Goal: Task Accomplishment & Management: Manage account settings

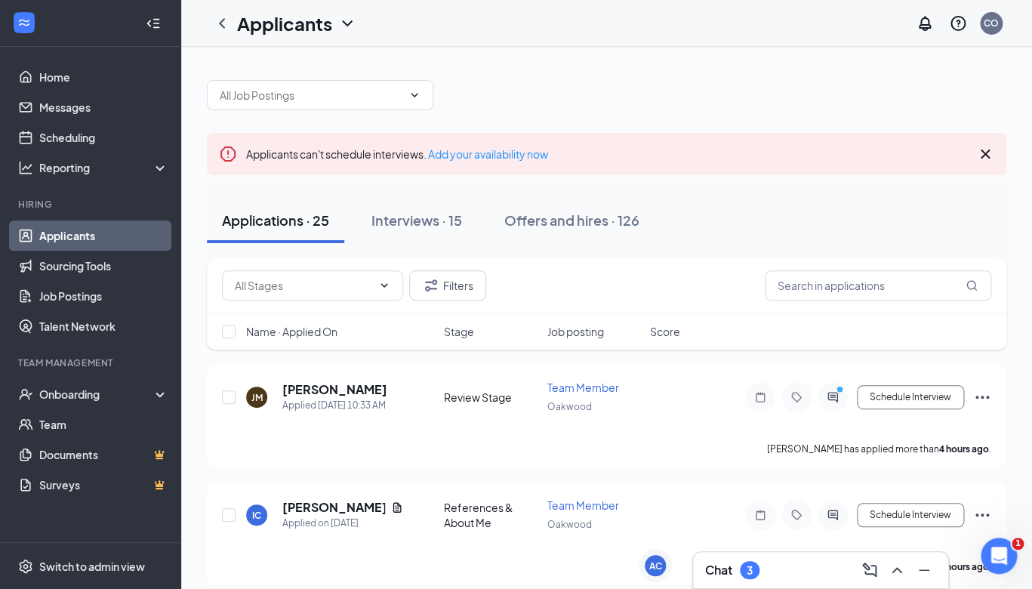
click at [744, 572] on div "3" at bounding box center [750, 570] width 20 height 18
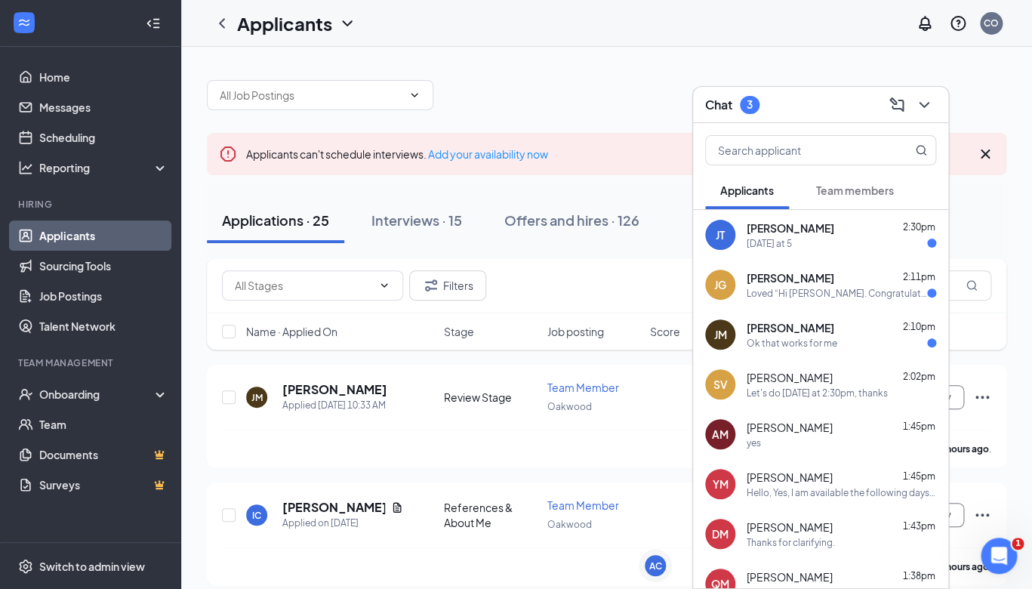
click at [801, 340] on div "Ok that works for me" at bounding box center [792, 343] width 91 height 13
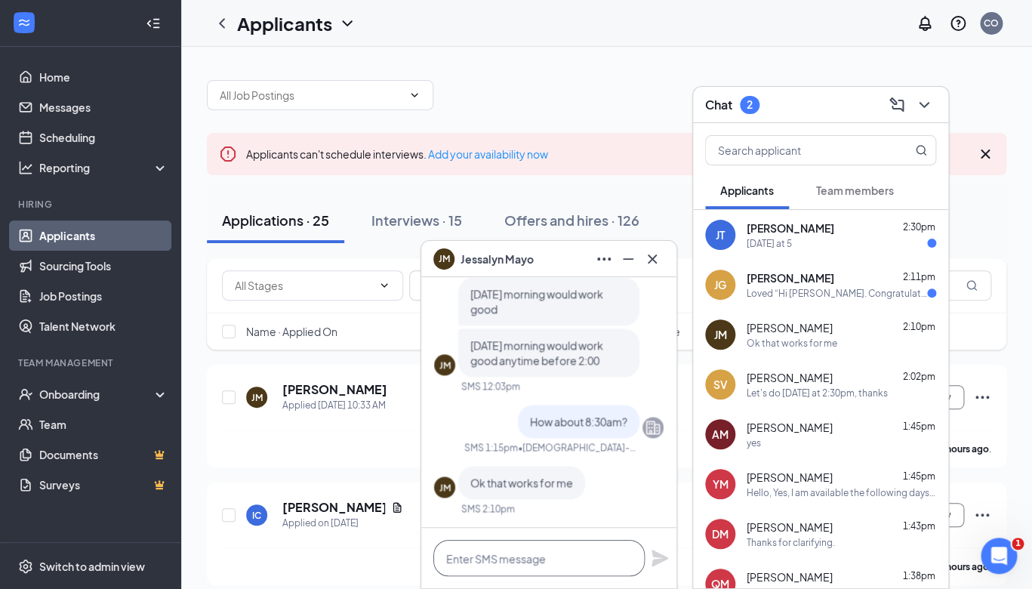
click at [523, 555] on textarea at bounding box center [539, 558] width 211 height 36
type textarea "Great, see you tomorrow at 8:30am"
click at [659, 554] on icon "Plane" at bounding box center [660, 558] width 17 height 17
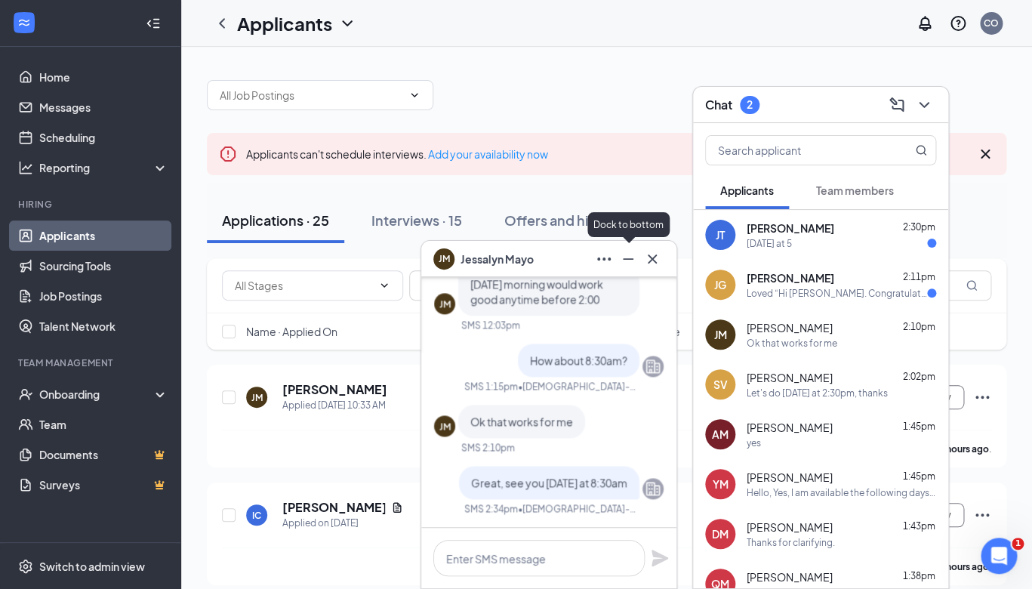
click at [631, 264] on icon "Minimize" at bounding box center [628, 259] width 18 height 18
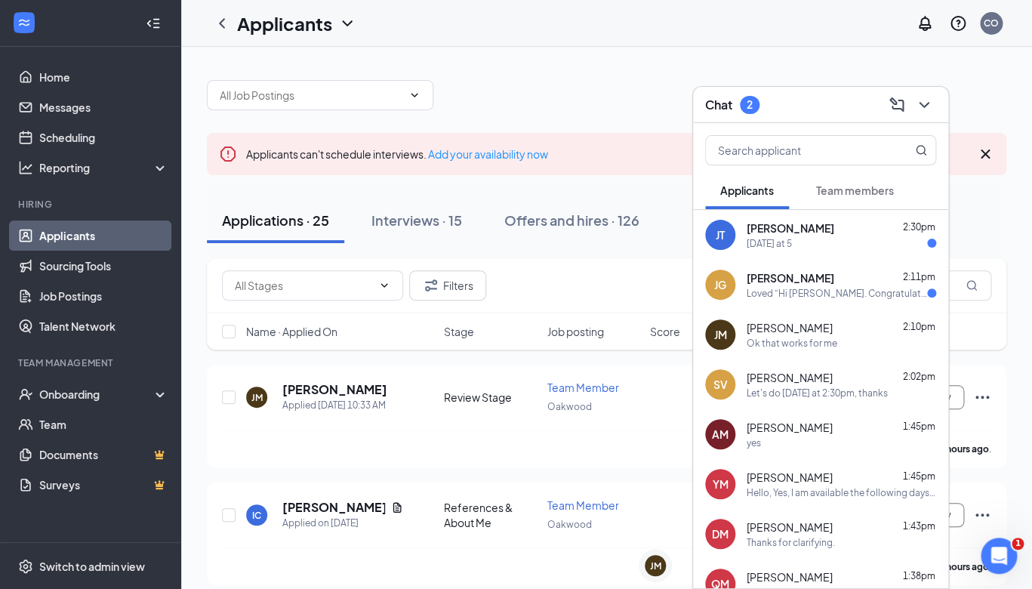
click at [932, 100] on icon "ChevronDown" at bounding box center [924, 105] width 18 height 18
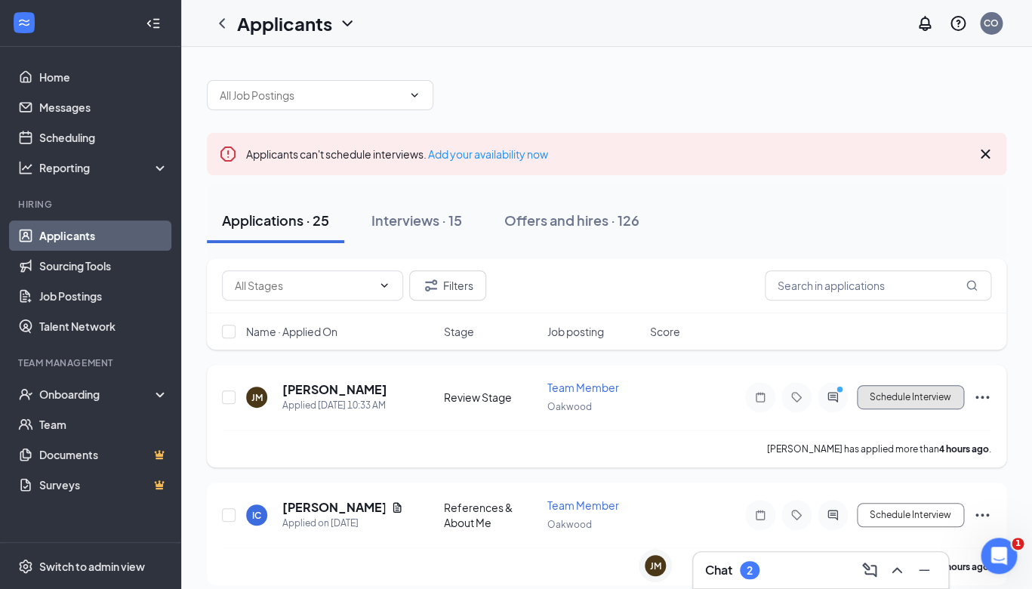
click at [906, 389] on button "Schedule Interview" at bounding box center [910, 397] width 107 height 24
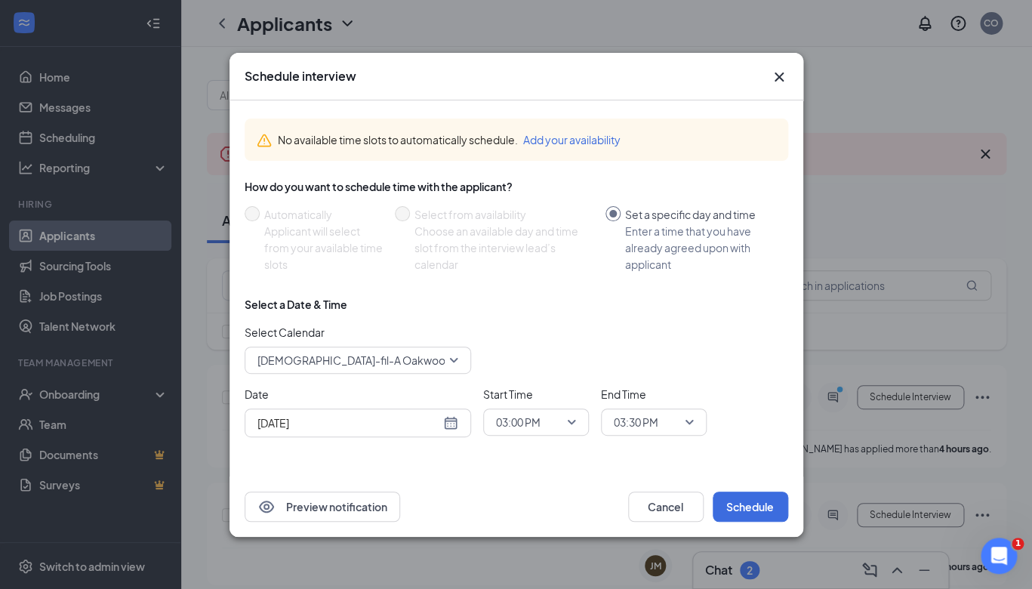
click at [458, 424] on div "[DATE]" at bounding box center [358, 423] width 201 height 17
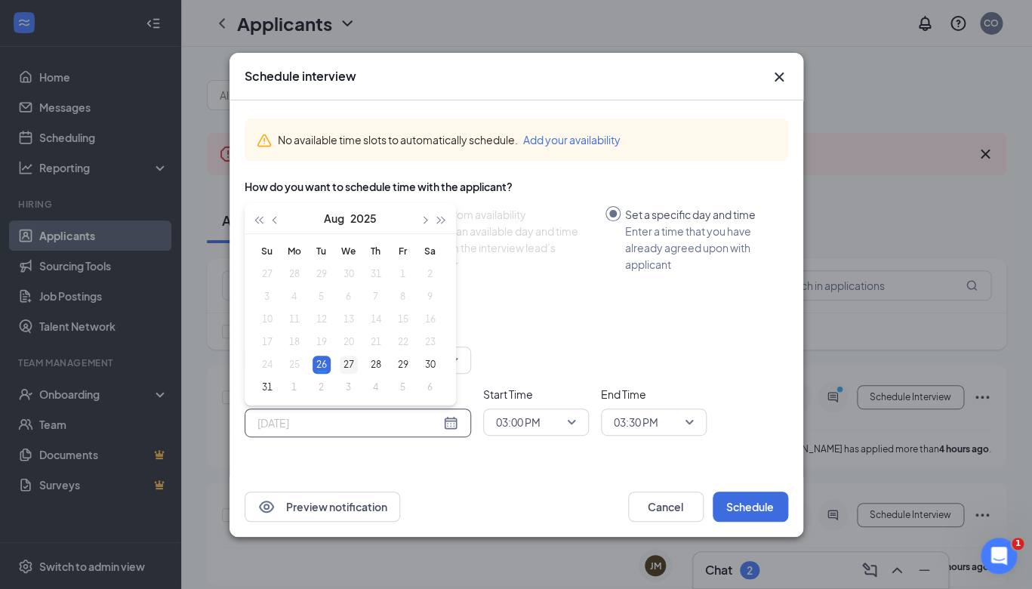
type input "Aug 27, 2025"
click at [351, 359] on div "27" at bounding box center [349, 365] width 18 height 18
click at [517, 428] on span "03:00 PM" at bounding box center [518, 422] width 45 height 23
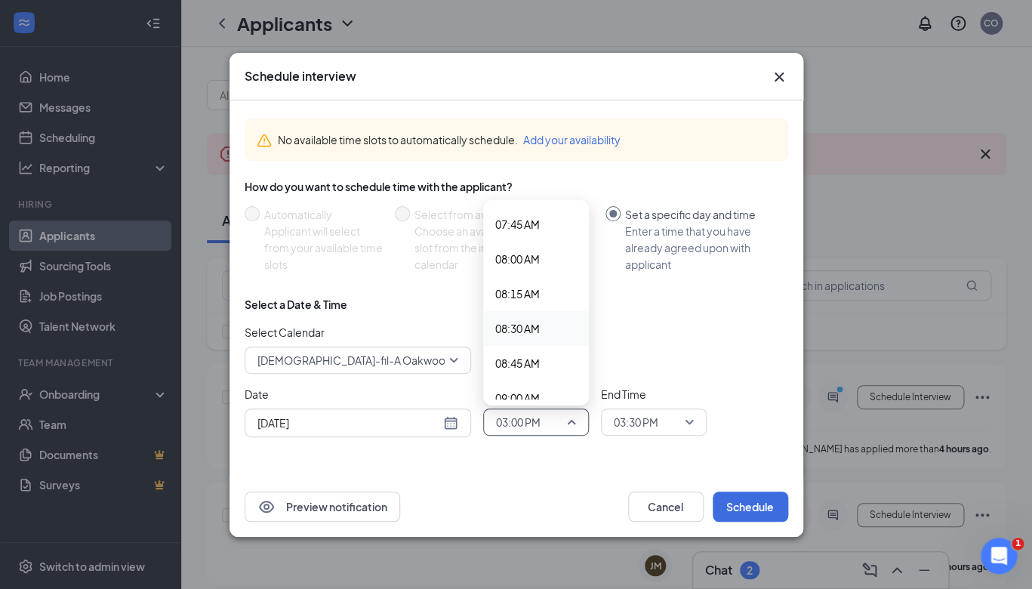
click at [526, 321] on span "08:30 AM" at bounding box center [517, 328] width 45 height 17
click at [640, 429] on span "03:30 PM" at bounding box center [636, 422] width 45 height 23
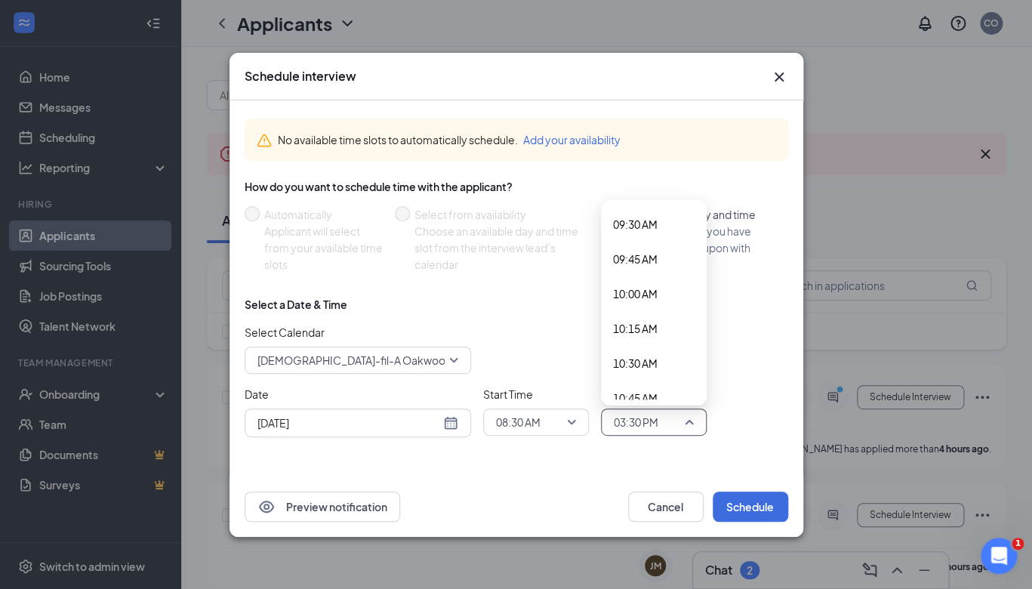
scroll to position [1236, 0]
click at [642, 245] on span "09:00 AM" at bounding box center [635, 238] width 45 height 17
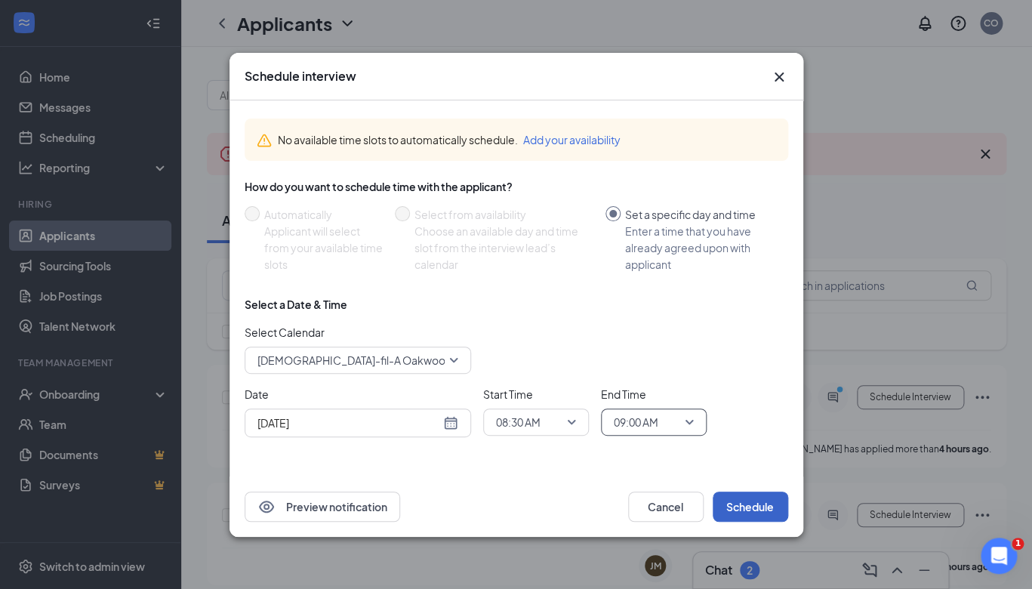
click at [751, 502] on button "Schedule" at bounding box center [751, 507] width 76 height 30
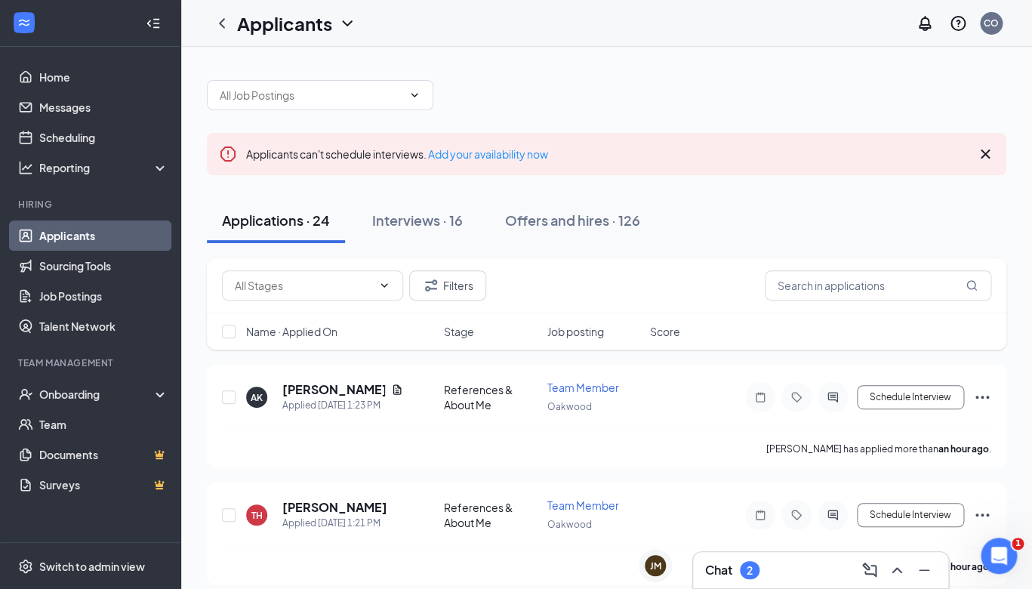
click at [758, 572] on div "2" at bounding box center [750, 570] width 20 height 18
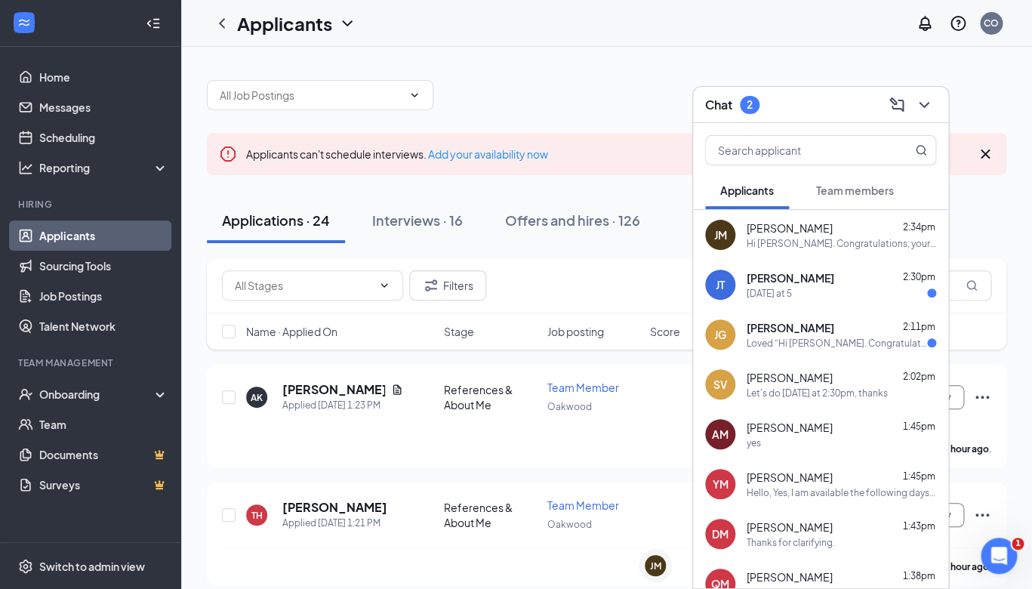
click at [806, 336] on div "[PERSON_NAME] 2:11pm Loved “Hi [PERSON_NAME]. Congratulations, your onsite in…”" at bounding box center [842, 334] width 190 height 29
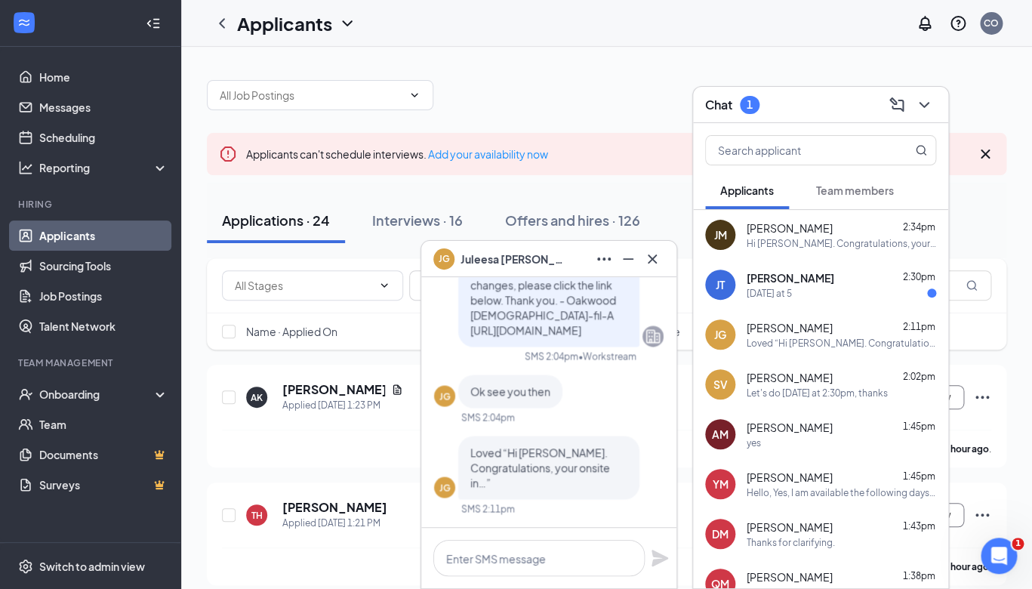
click at [792, 289] on div "[DATE] at 5" at bounding box center [769, 293] width 45 height 13
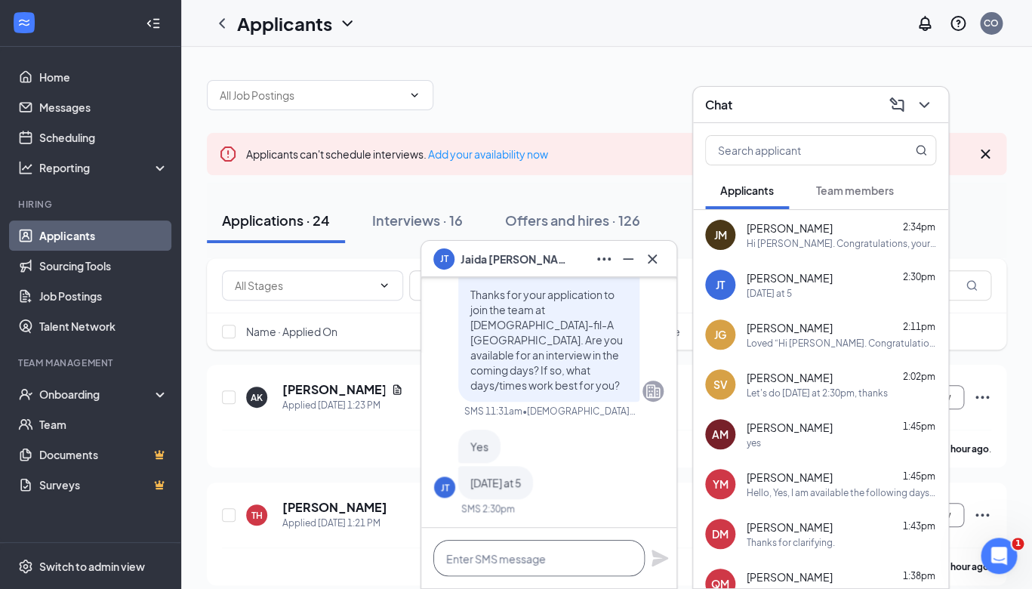
click at [483, 558] on textarea at bounding box center [539, 558] width 211 height 36
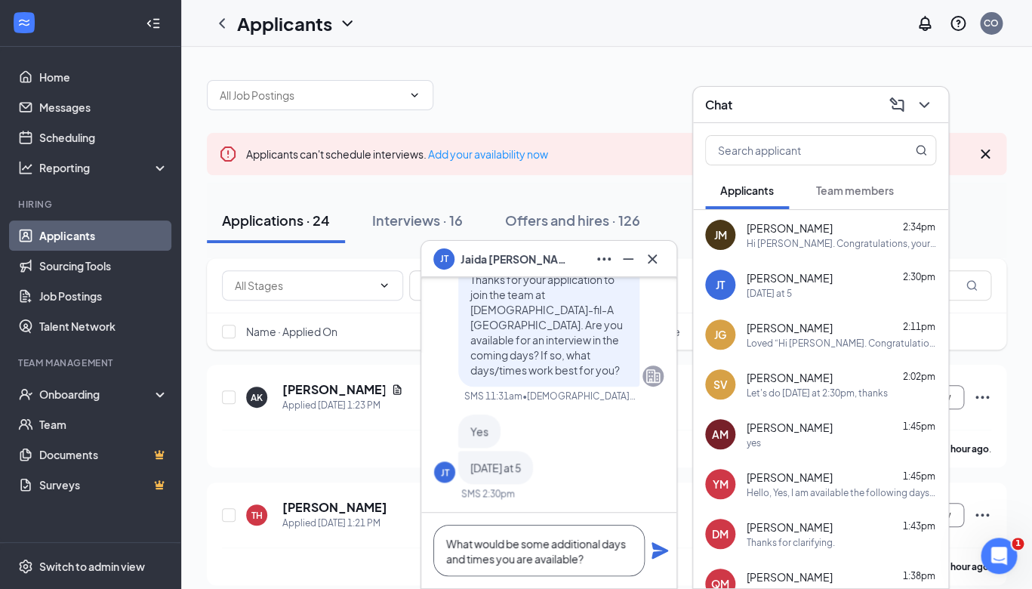
type textarea "What would be some additional days and times you are available?"
click at [659, 554] on icon "Plane" at bounding box center [660, 550] width 17 height 17
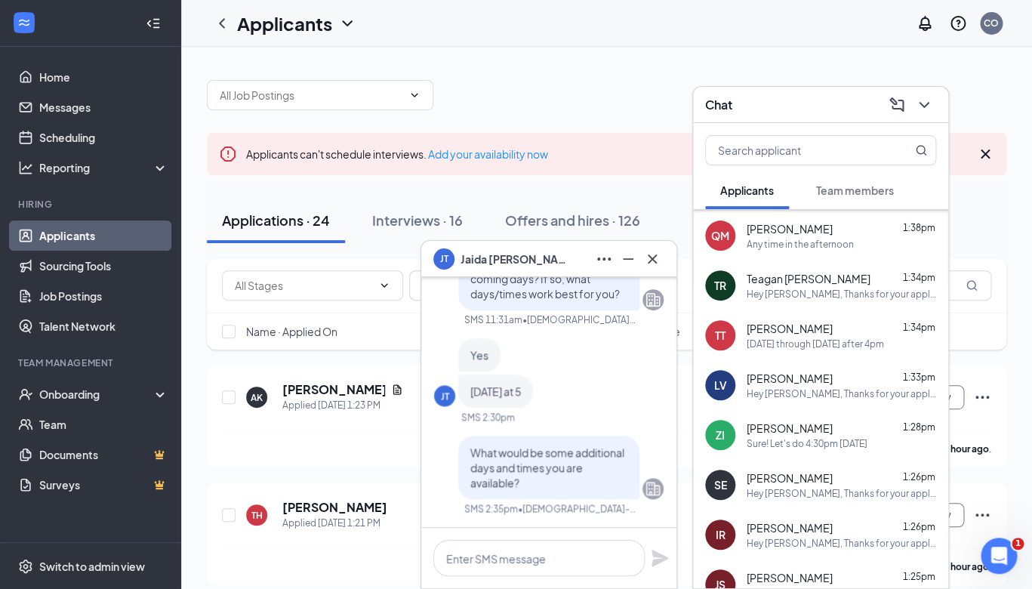
scroll to position [349, 0]
click at [633, 259] on icon "Minimize" at bounding box center [628, 259] width 18 height 18
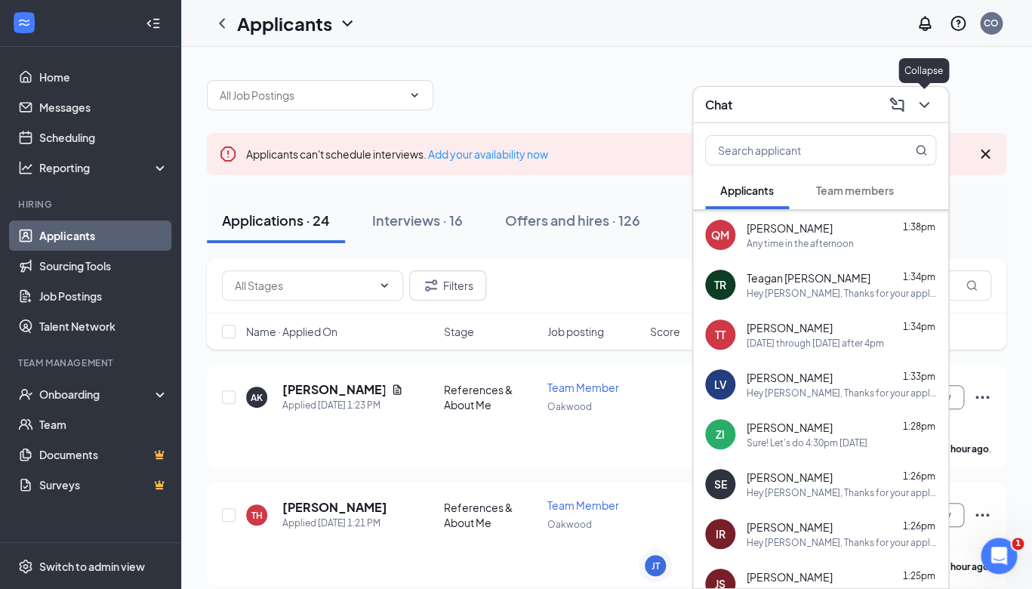
click at [920, 103] on icon "ChevronDown" at bounding box center [924, 105] width 10 height 6
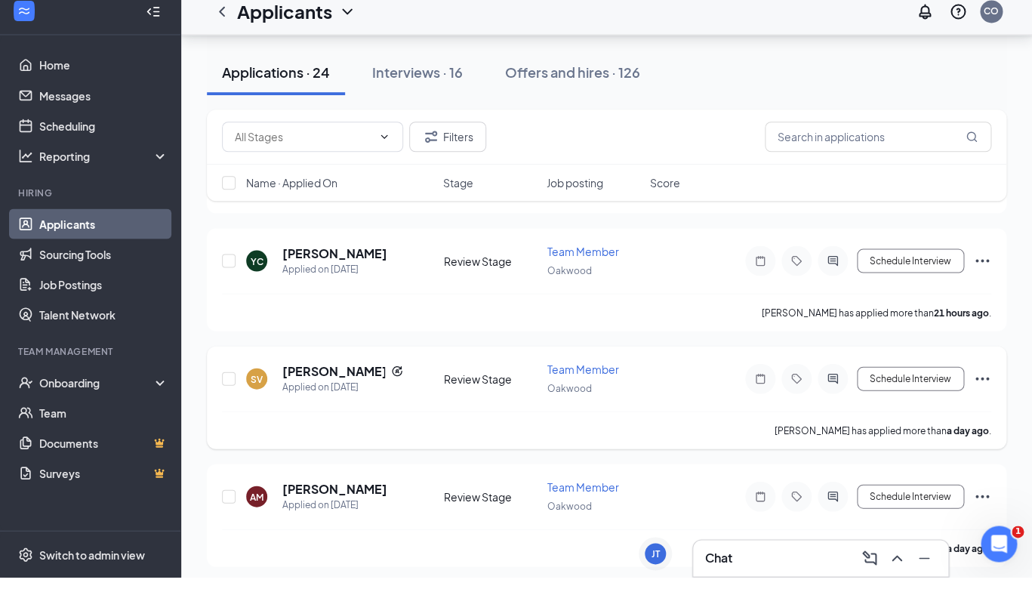
scroll to position [961, 0]
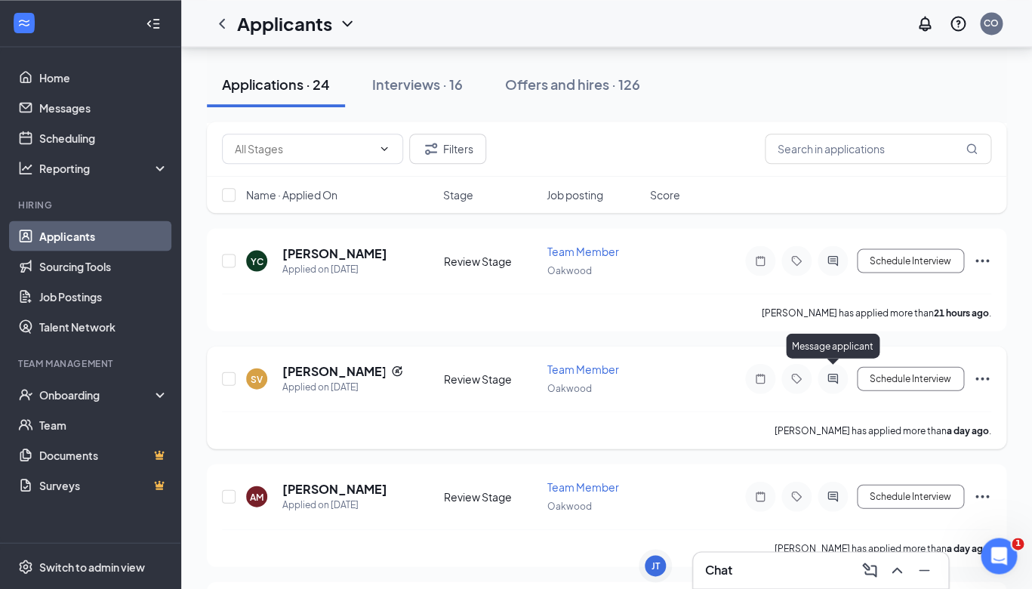
click at [835, 372] on icon "ActiveChat" at bounding box center [833, 378] width 18 height 12
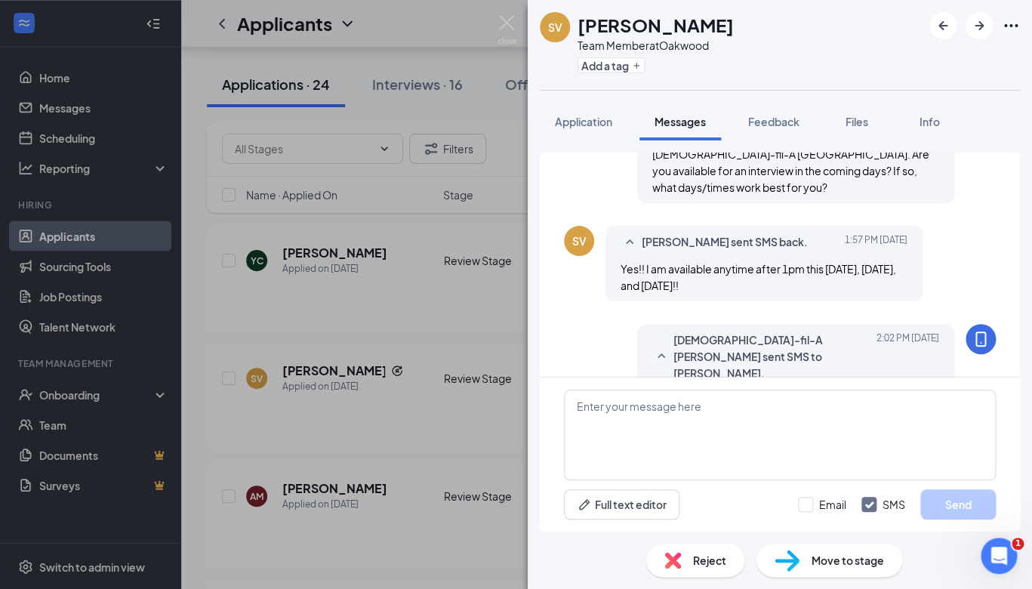
scroll to position [582, 0]
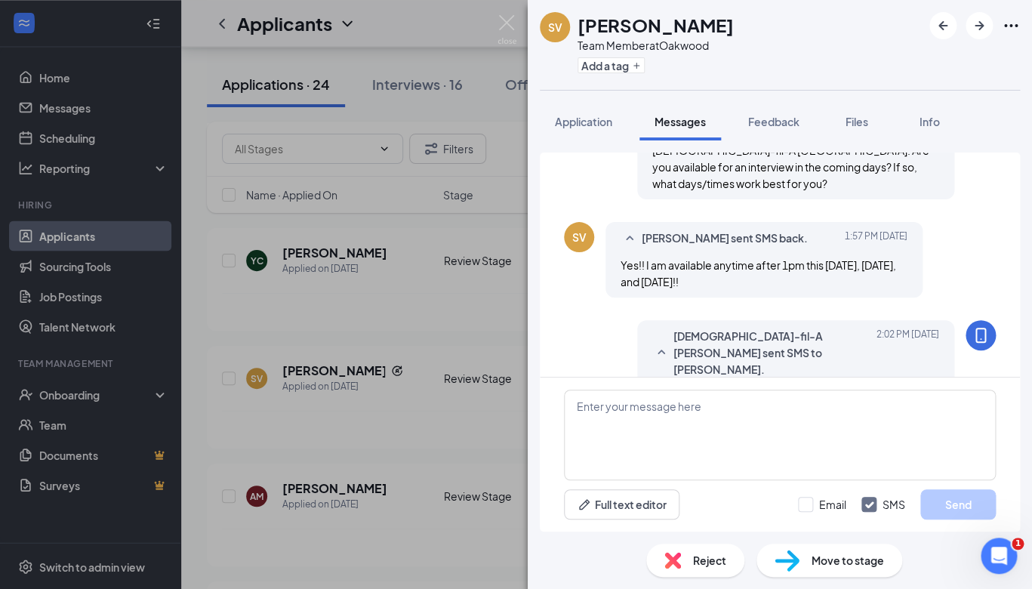
click at [789, 563] on img at bounding box center [787, 561] width 25 height 22
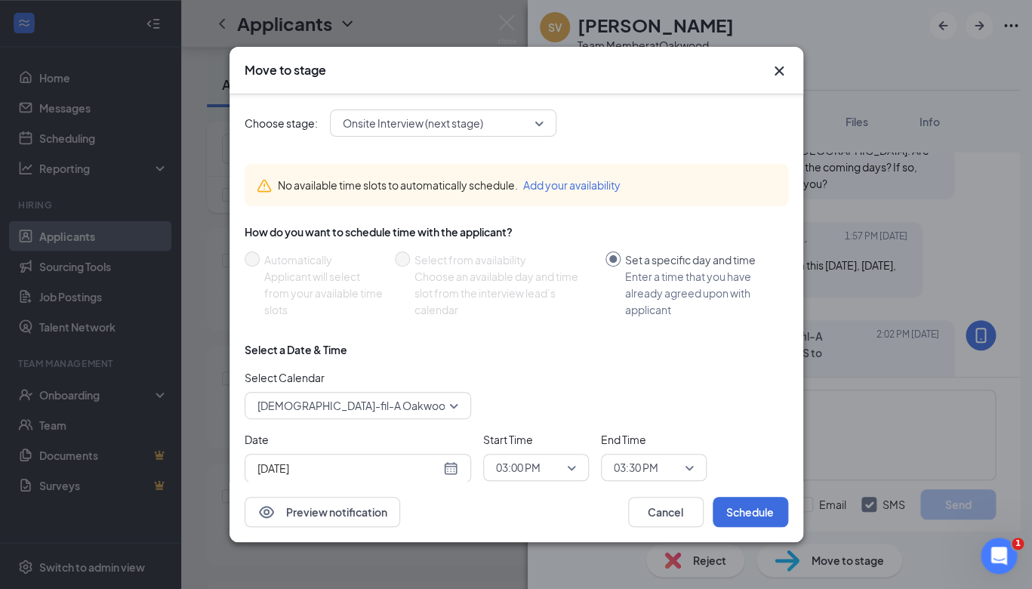
scroll to position [42, 0]
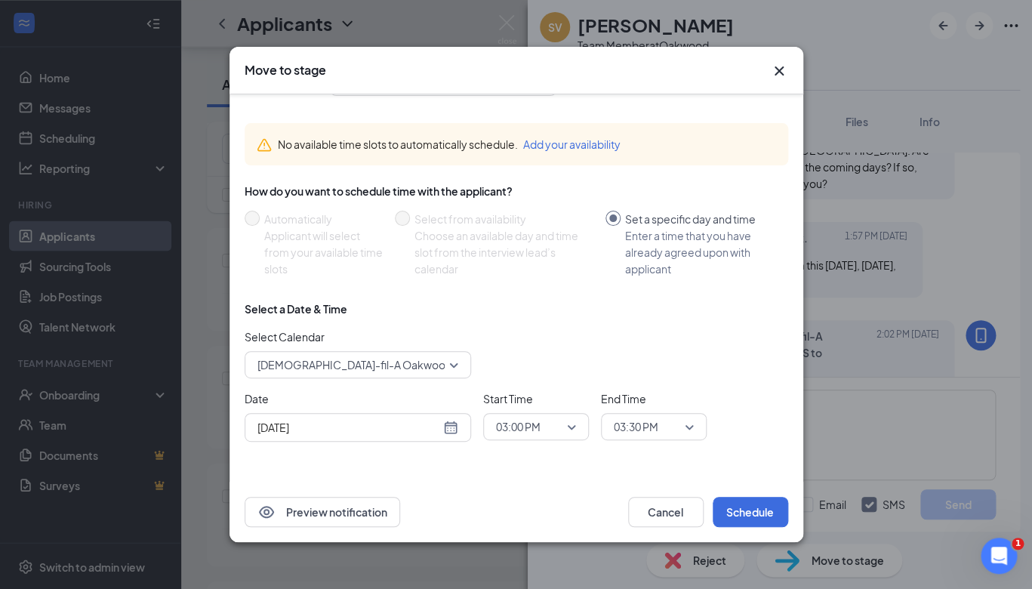
click at [455, 422] on div "[DATE]" at bounding box center [358, 427] width 201 height 17
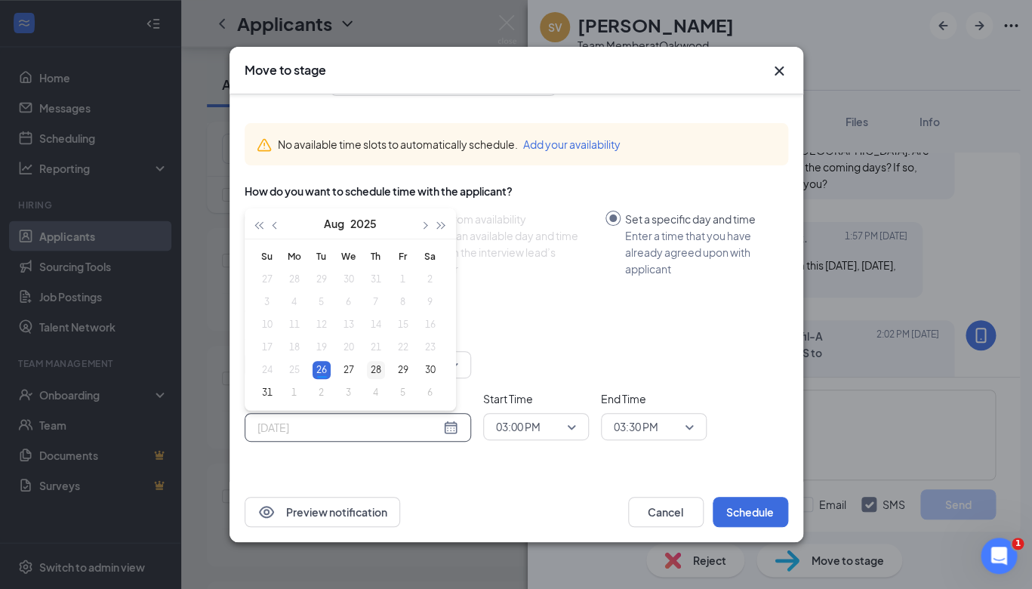
type input "[DATE]"
click at [378, 364] on div "28" at bounding box center [376, 370] width 18 height 18
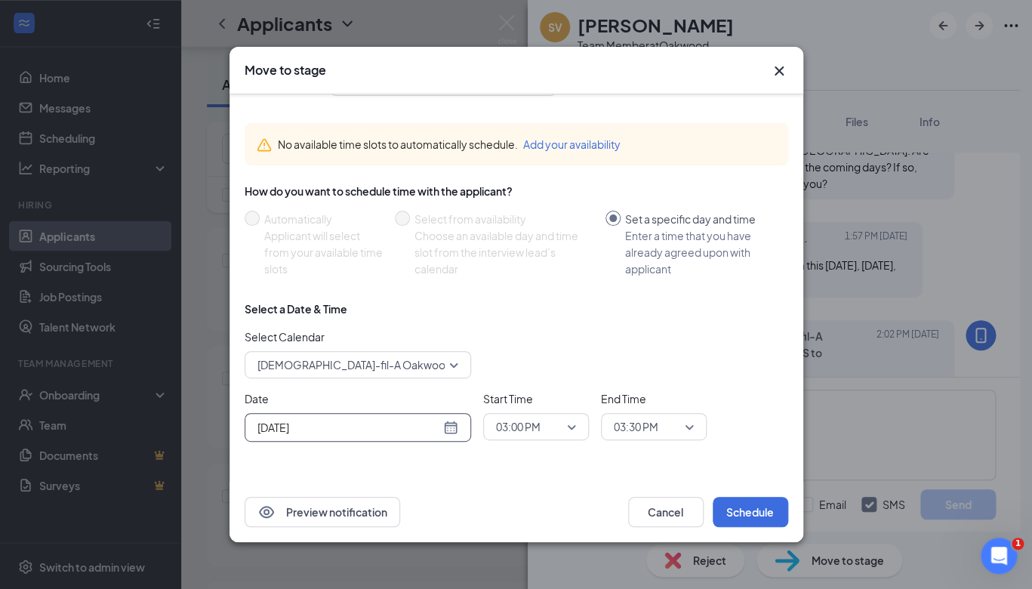
click at [530, 420] on span "03:00 PM" at bounding box center [518, 426] width 45 height 23
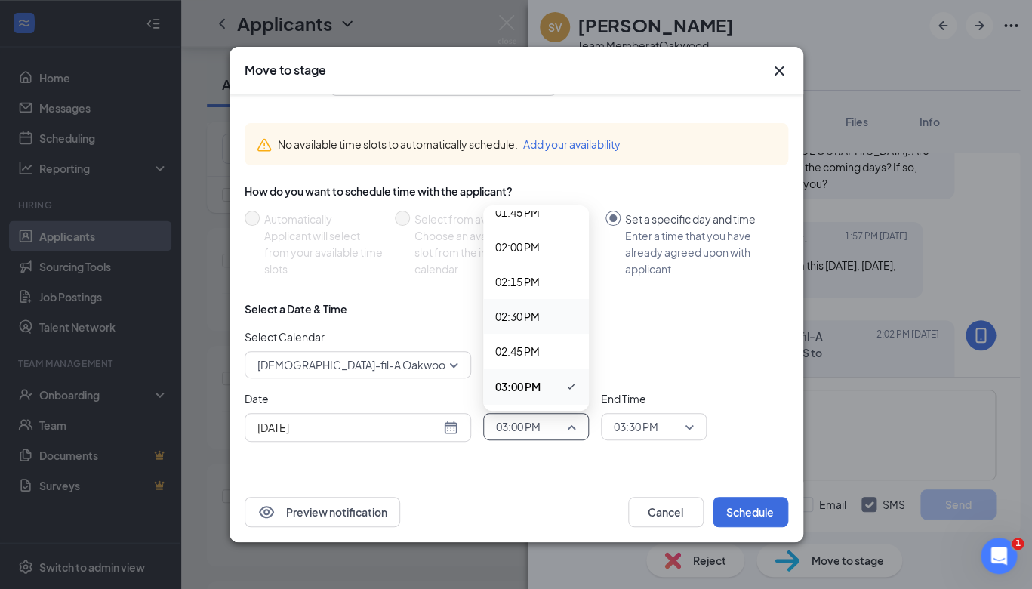
click at [530, 316] on span "02:30 PM" at bounding box center [517, 316] width 45 height 17
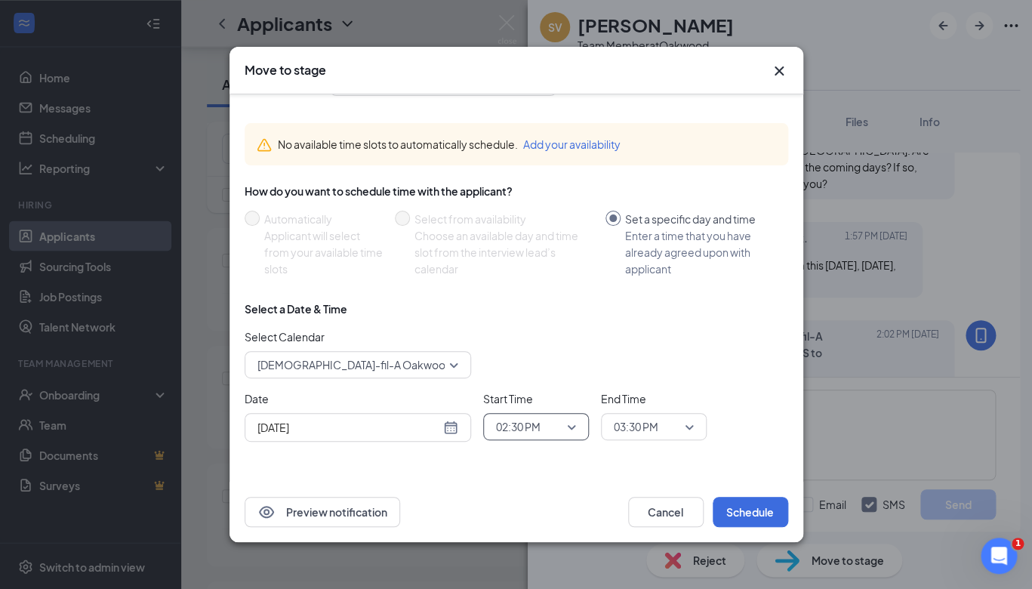
click at [632, 422] on span "03:30 PM" at bounding box center [636, 426] width 45 height 23
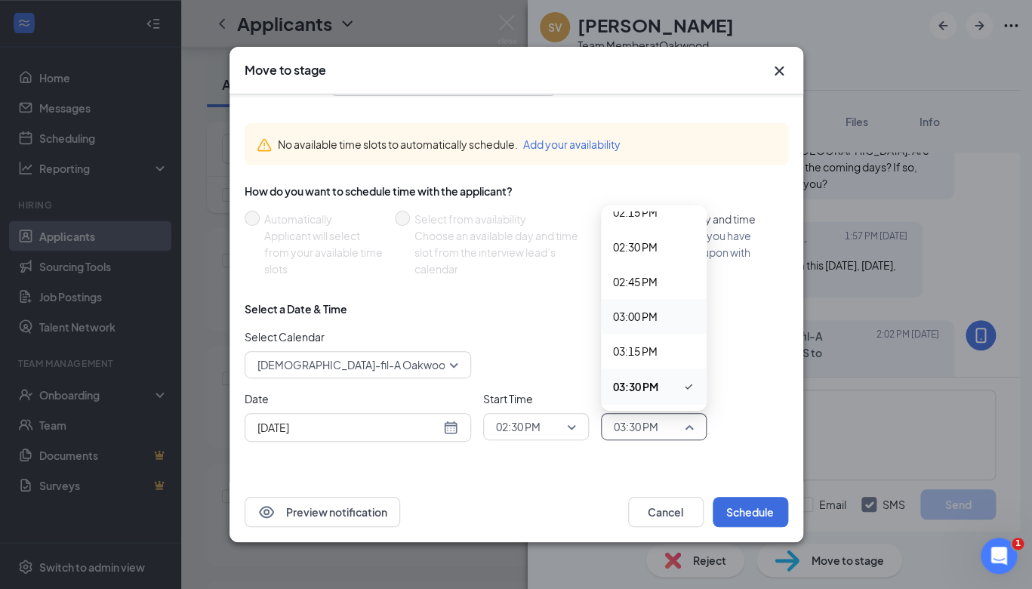
click at [646, 326] on div "03:00 PM" at bounding box center [654, 316] width 106 height 35
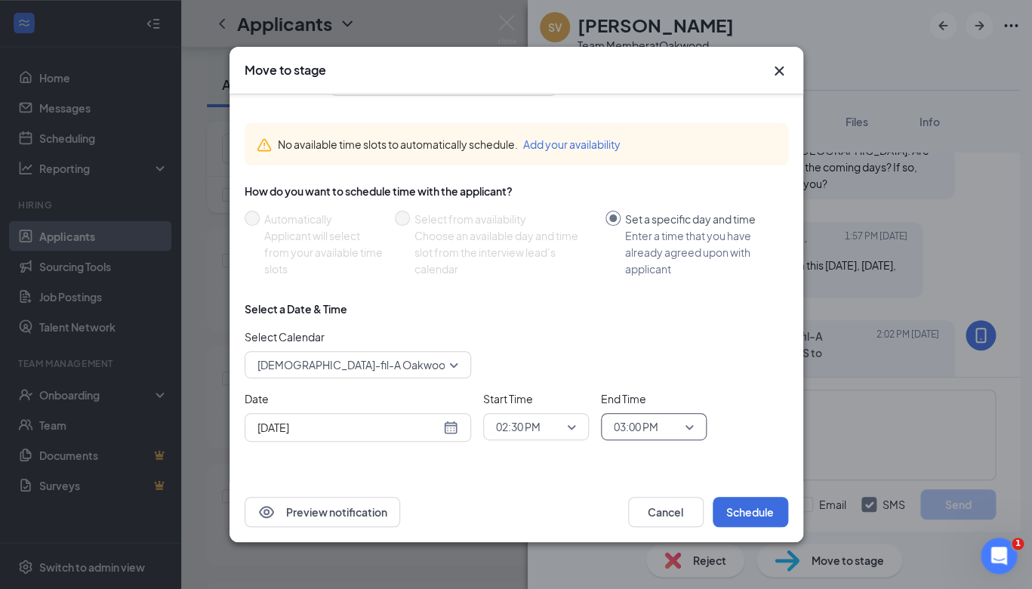
scroll to position [1997, 0]
click at [733, 510] on button "Schedule" at bounding box center [751, 512] width 76 height 30
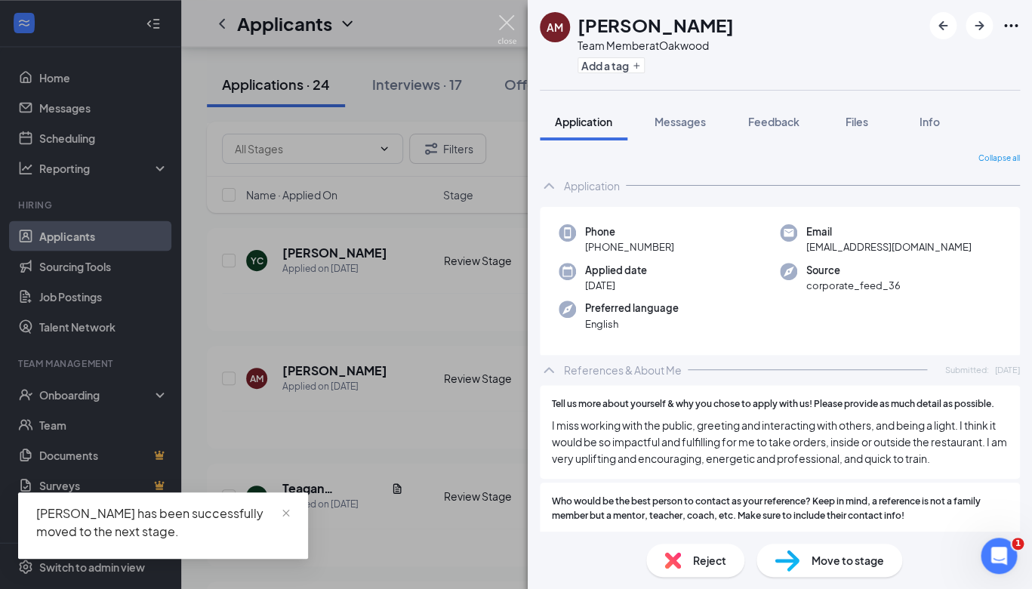
click at [511, 22] on img at bounding box center [507, 29] width 19 height 29
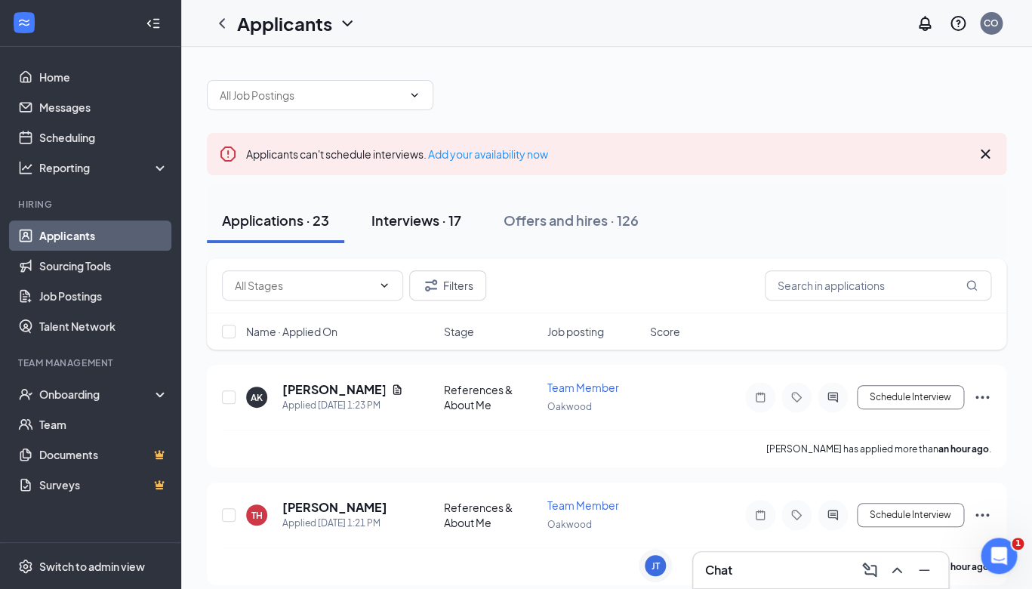
click at [428, 224] on div "Interviews · 17" at bounding box center [417, 220] width 90 height 19
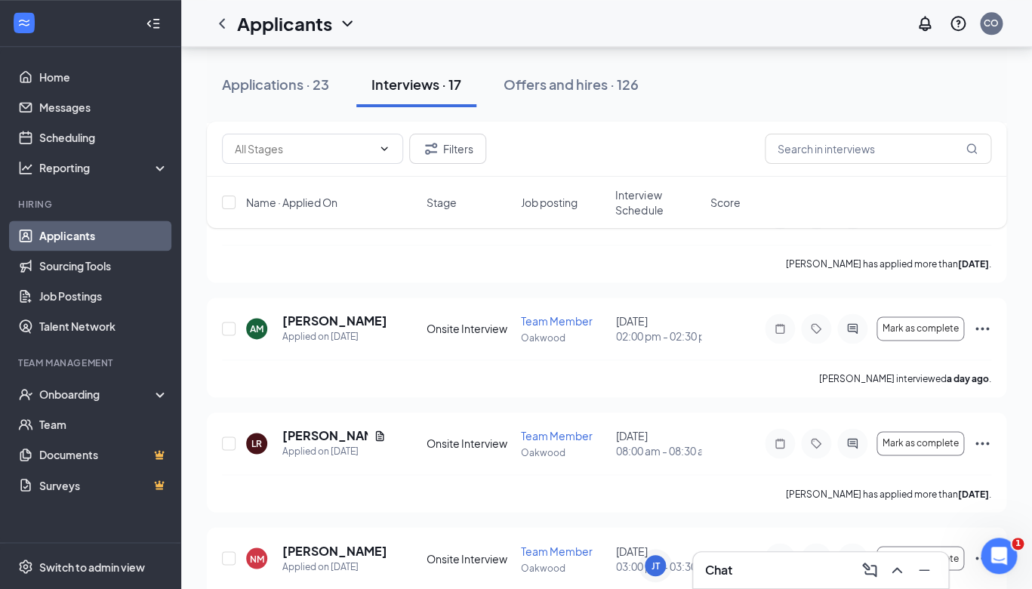
scroll to position [568, 0]
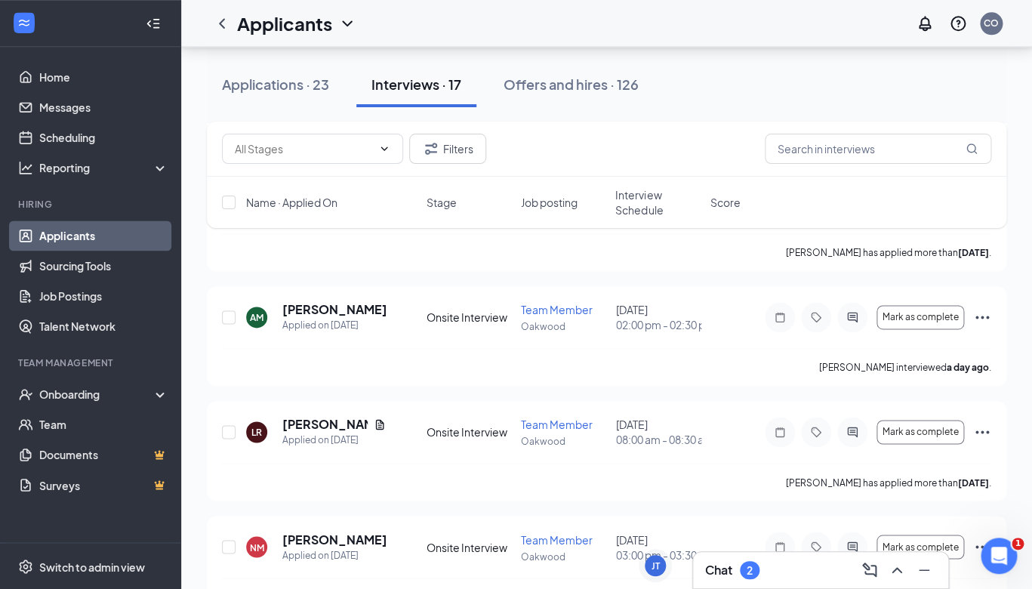
click at [798, 572] on div "Chat 2" at bounding box center [820, 570] width 231 height 24
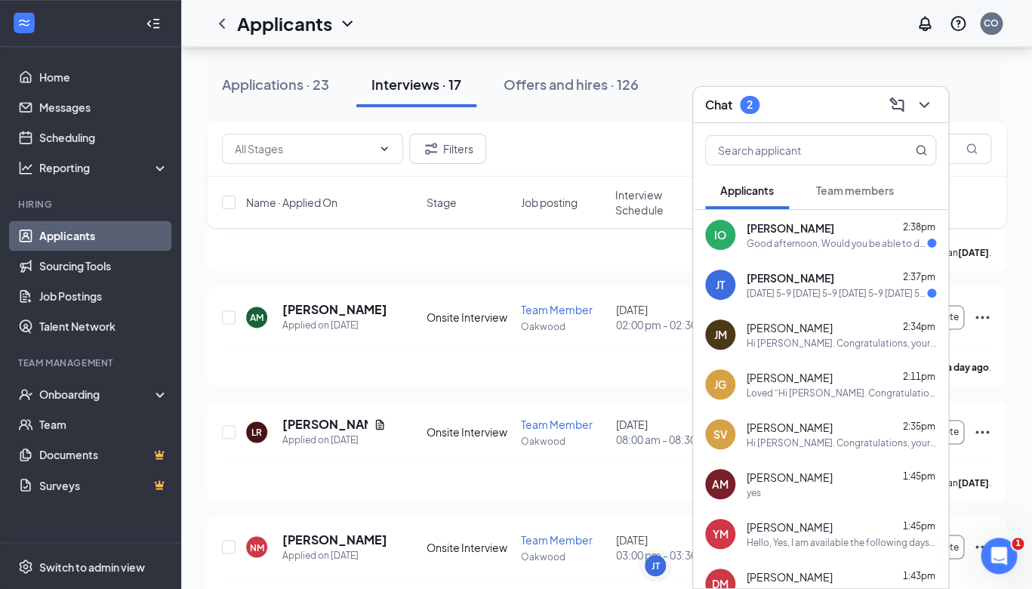
click at [805, 237] on div "Good afternoon, Would you be able to do 5:30pm [DATE]?" at bounding box center [837, 243] width 181 height 13
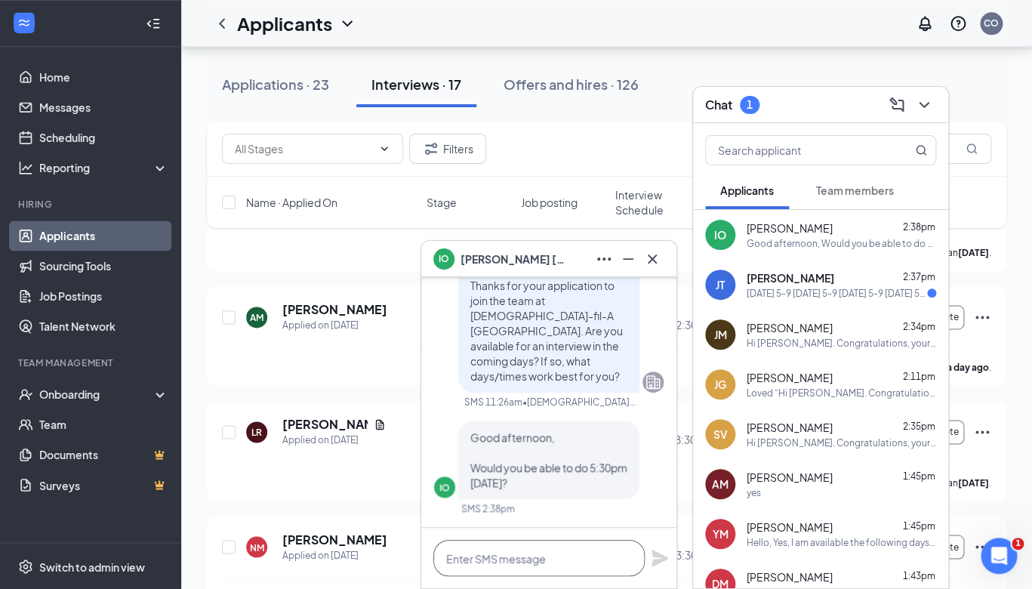
click at [506, 561] on textarea at bounding box center [539, 558] width 211 height 36
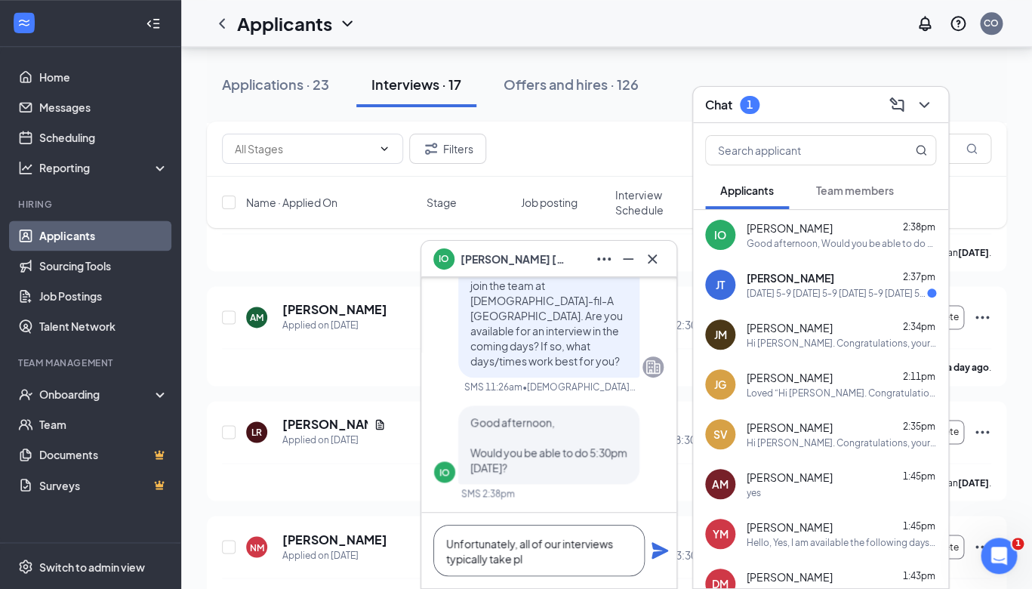
click at [560, 547] on textarea "Unfortunately, all of our interviews typically take pl" at bounding box center [539, 550] width 211 height 51
click at [549, 566] on textarea "Unfortunately, all of our post-lunch interviews typically take pl" at bounding box center [539, 550] width 211 height 51
click at [600, 566] on textarea "Unfortunately, all of our post-lunch interviews typically take pl" at bounding box center [539, 550] width 211 height 51
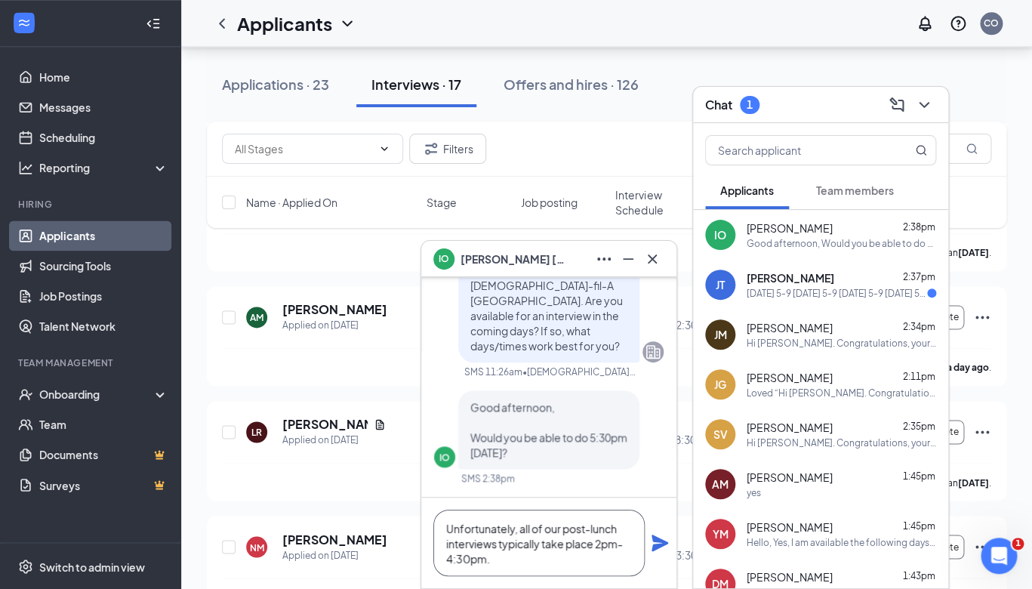
type textarea "Unfortunately, all of our post-lunch interviews typically take place 2pm-4:30pm."
click at [655, 545] on icon "Plane" at bounding box center [660, 543] width 17 height 17
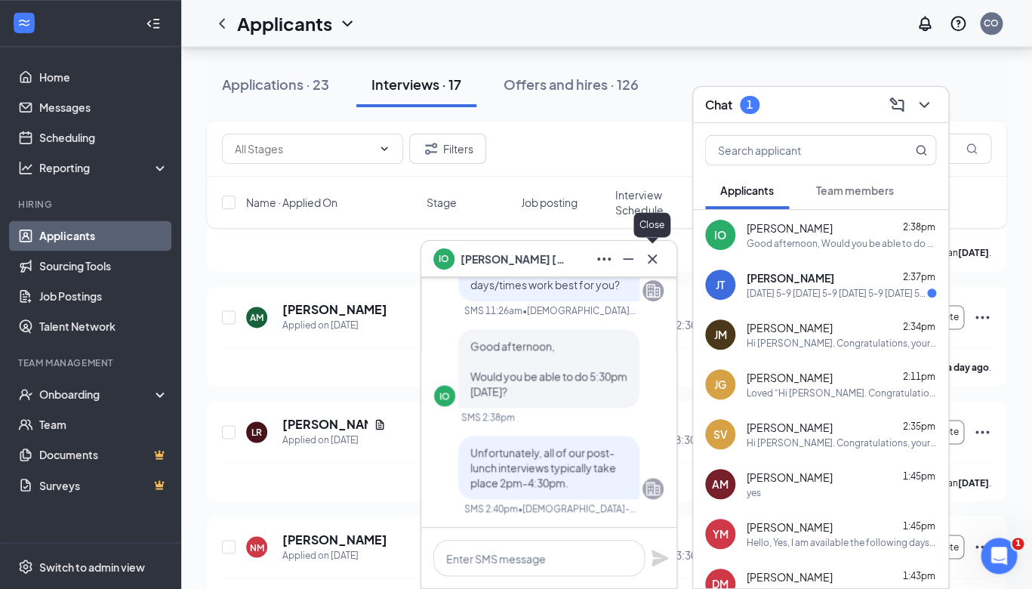
click at [653, 264] on icon "Cross" at bounding box center [652, 259] width 18 height 18
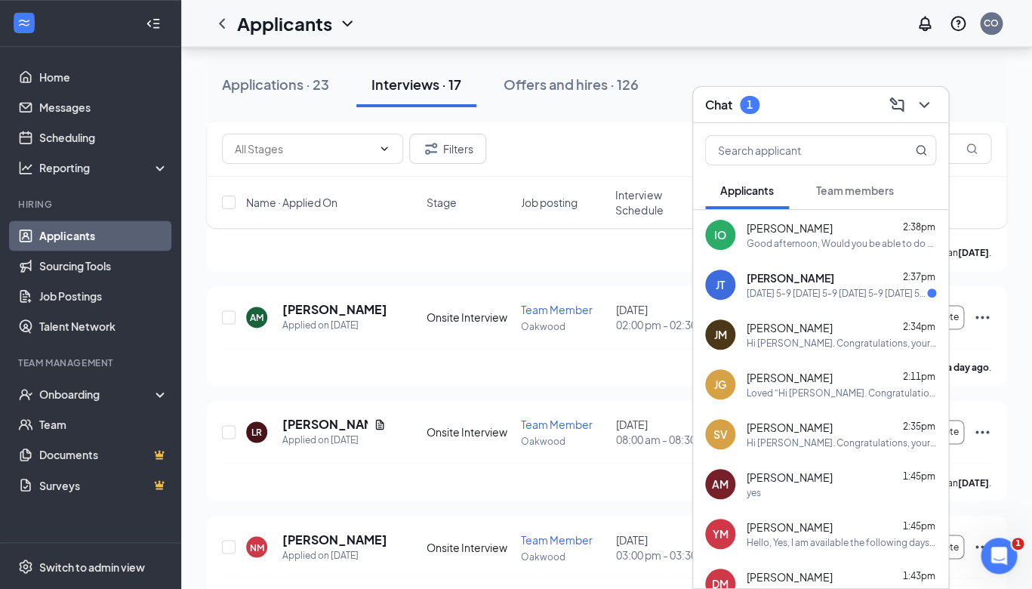
click at [775, 279] on span "[PERSON_NAME]" at bounding box center [791, 277] width 88 height 15
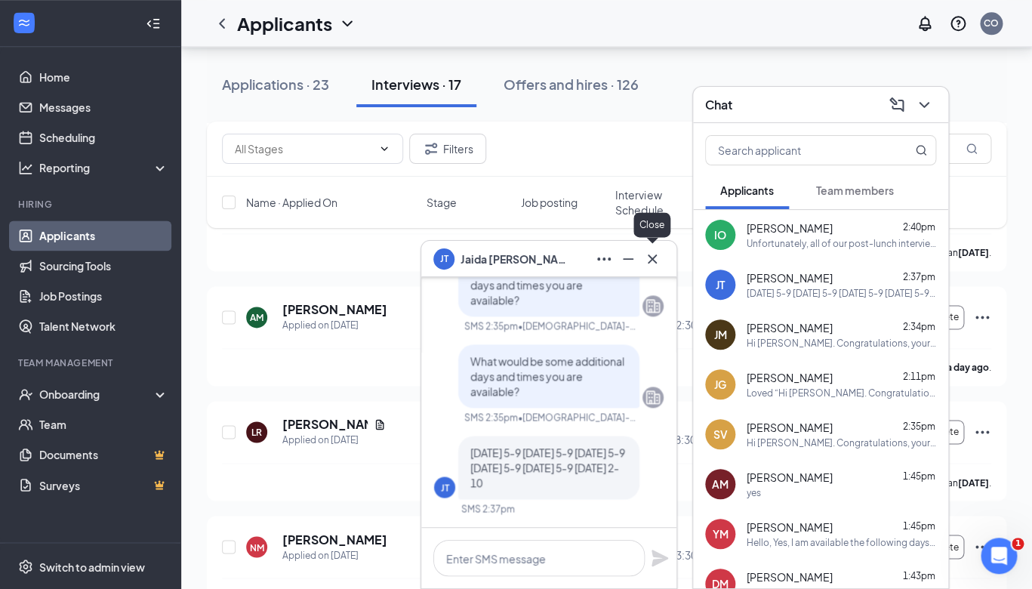
click at [649, 261] on icon "Cross" at bounding box center [652, 258] width 9 height 9
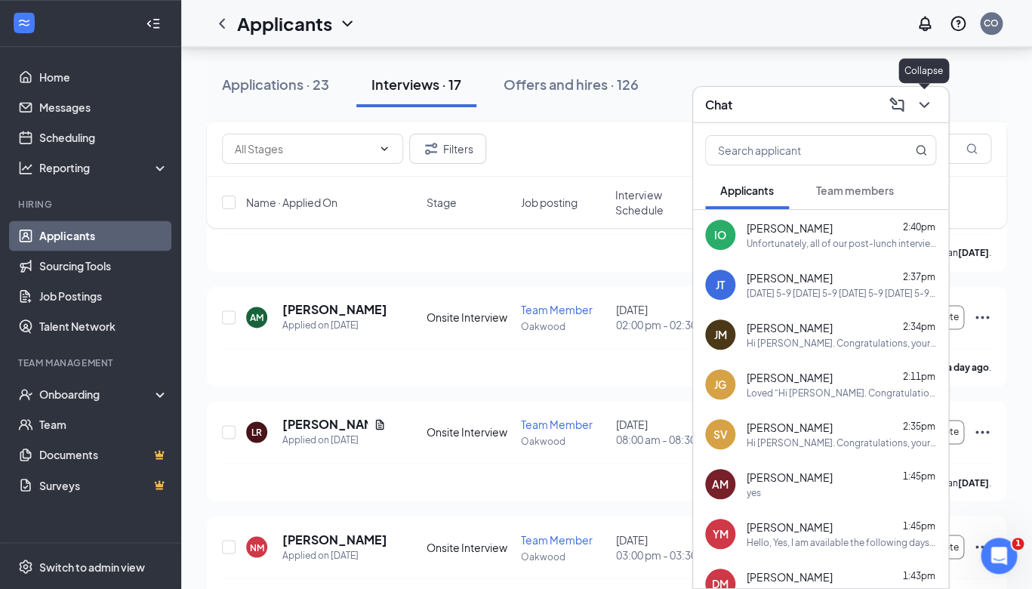
click at [928, 113] on icon "ChevronDown" at bounding box center [924, 105] width 18 height 18
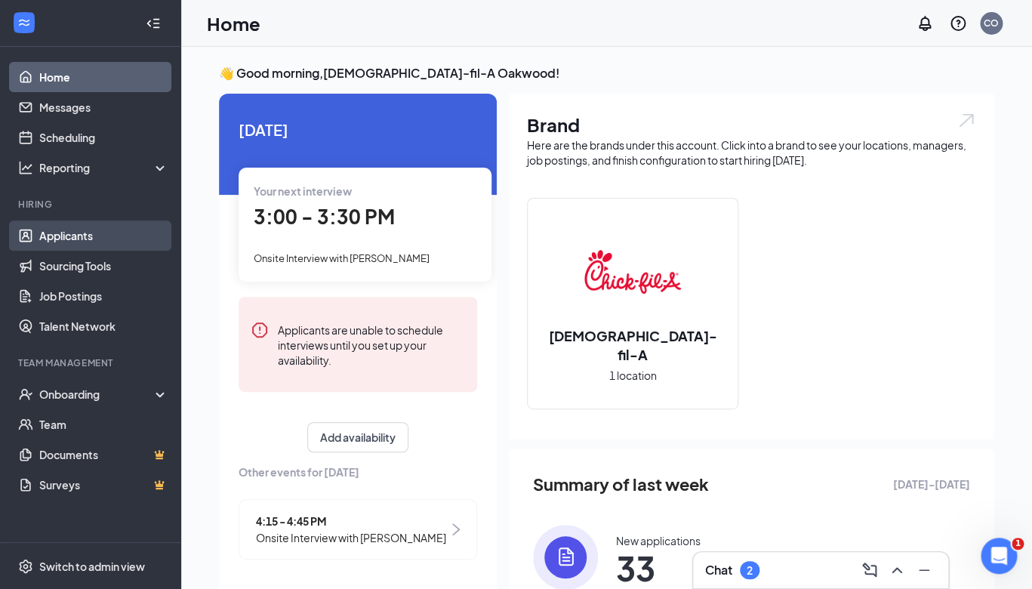
click at [76, 239] on link "Applicants" at bounding box center [103, 236] width 129 height 30
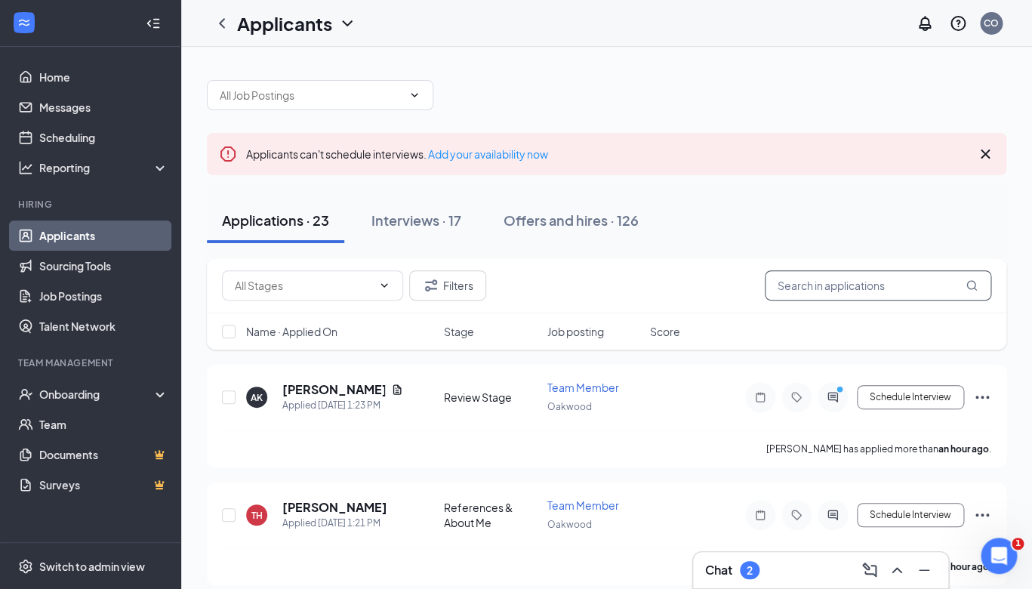
click at [856, 292] on input "text" at bounding box center [878, 285] width 227 height 30
click at [420, 217] on div "Interviews · 17" at bounding box center [417, 220] width 90 height 19
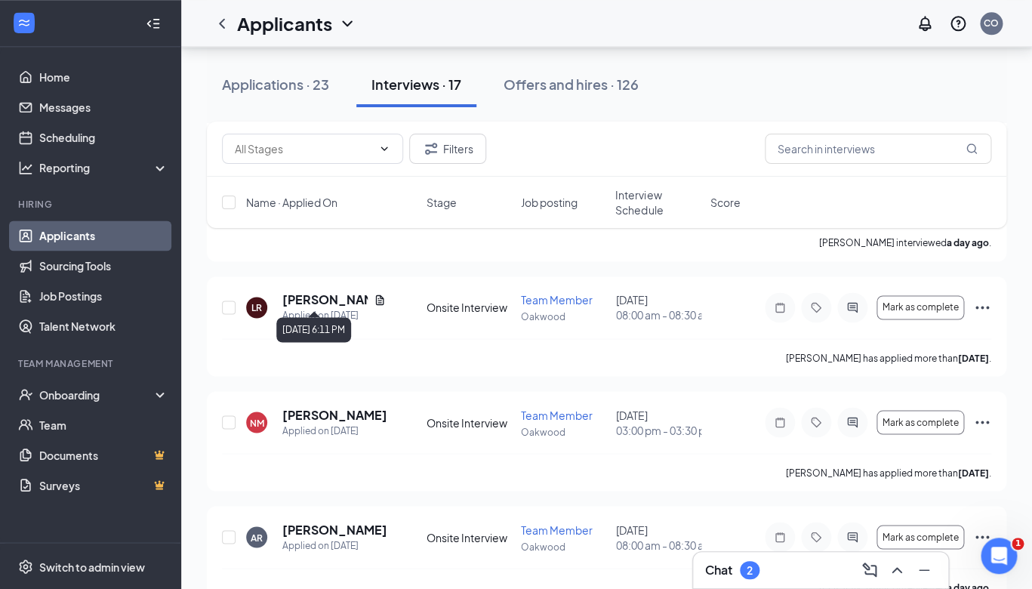
scroll to position [742, 0]
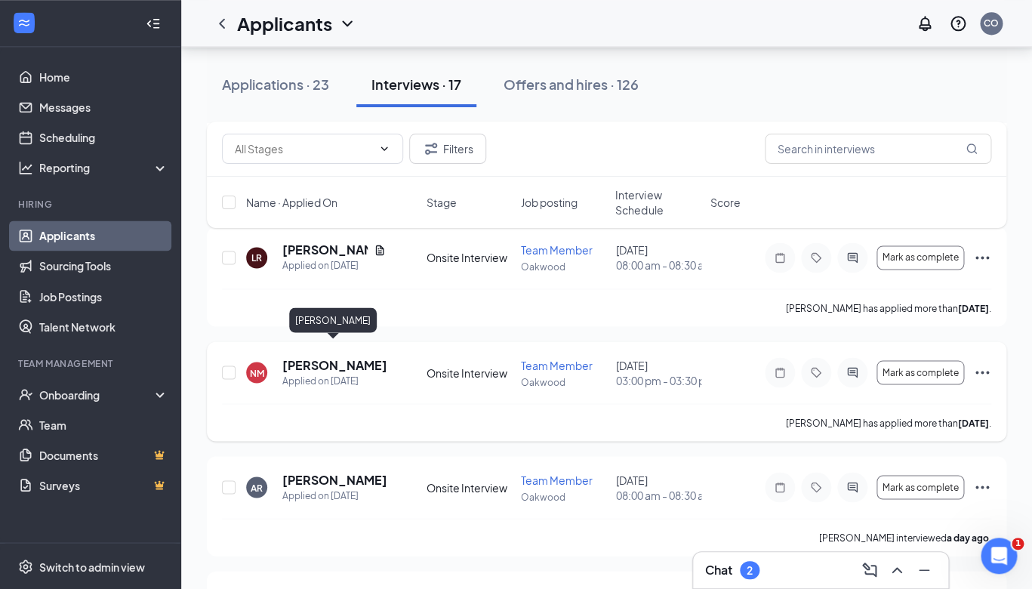
click at [352, 357] on h5 "[PERSON_NAME]" at bounding box center [333, 364] width 103 height 17
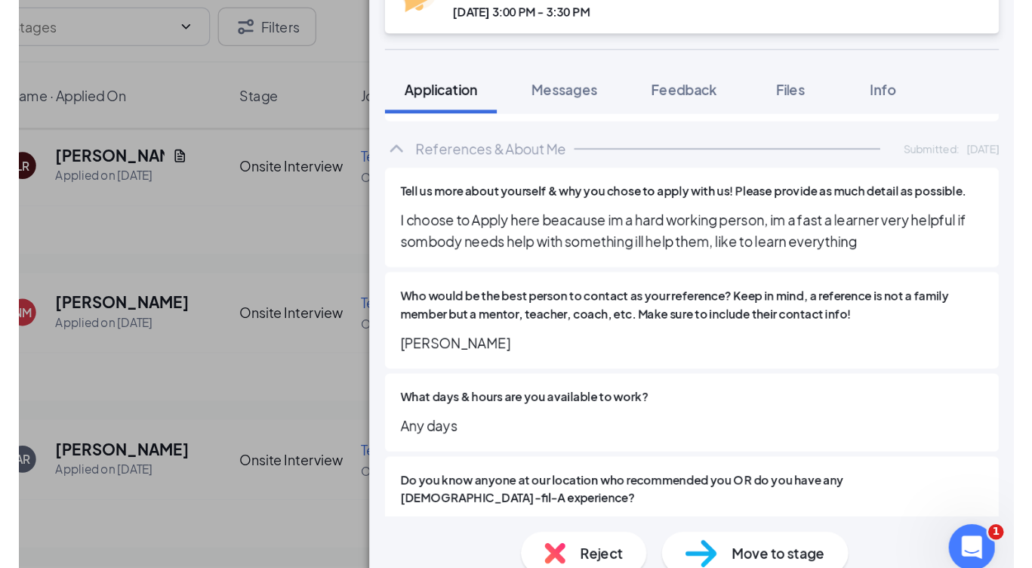
scroll to position [210, 0]
